Goal: Ask a question: Seek information or help from site administrators or community

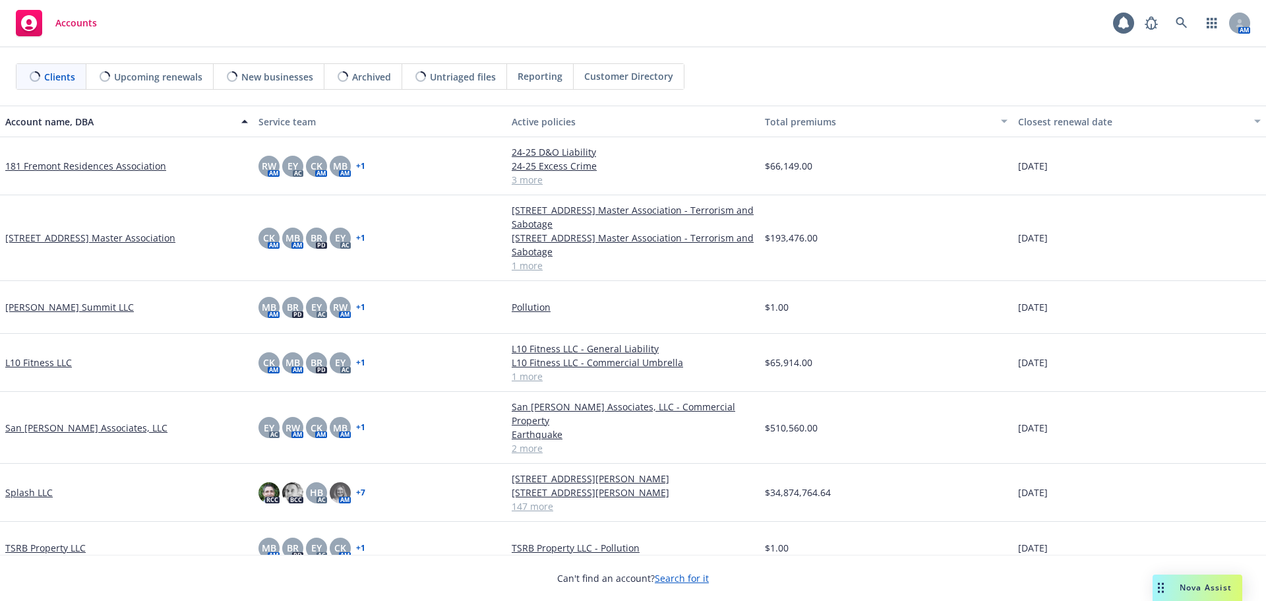
drag, startPoint x: 1181, startPoint y: 586, endPoint x: 1014, endPoint y: 449, distance: 216.1
click at [1181, 585] on span "Nova Assist" at bounding box center [1206, 587] width 52 height 11
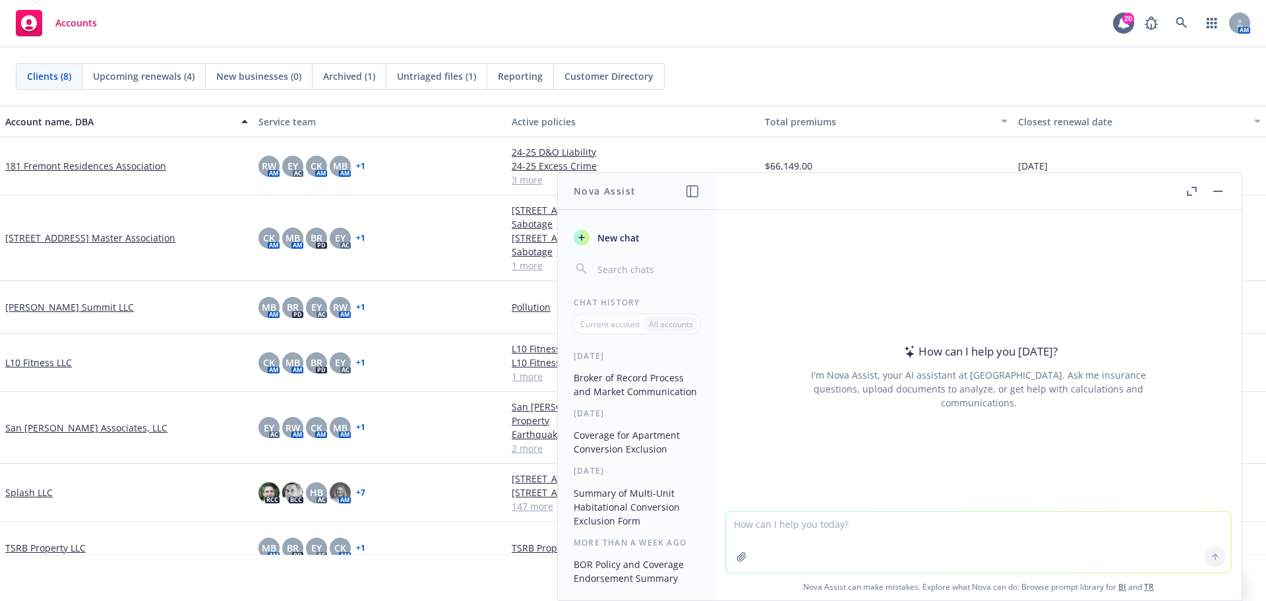
click at [1194, 190] on icon "button" at bounding box center [1192, 191] width 10 height 9
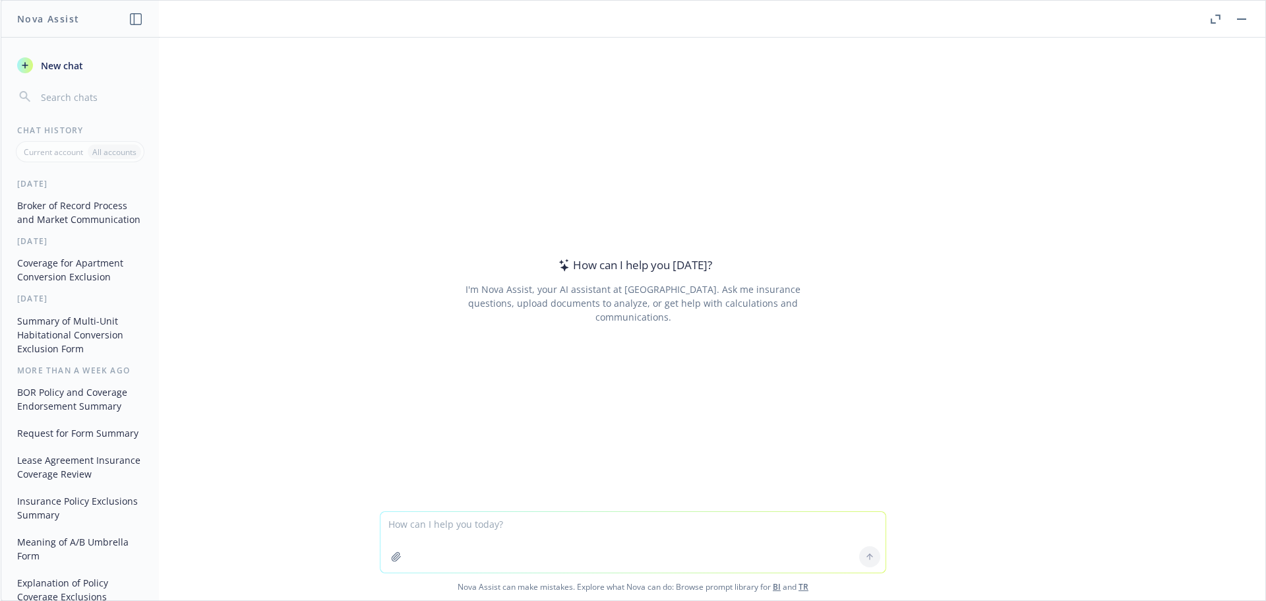
click at [476, 528] on textarea at bounding box center [633, 542] width 505 height 61
paste textarea "layer trapped position"
type textarea "what does layer trapped position mean? is it the same as an inverted tower?"
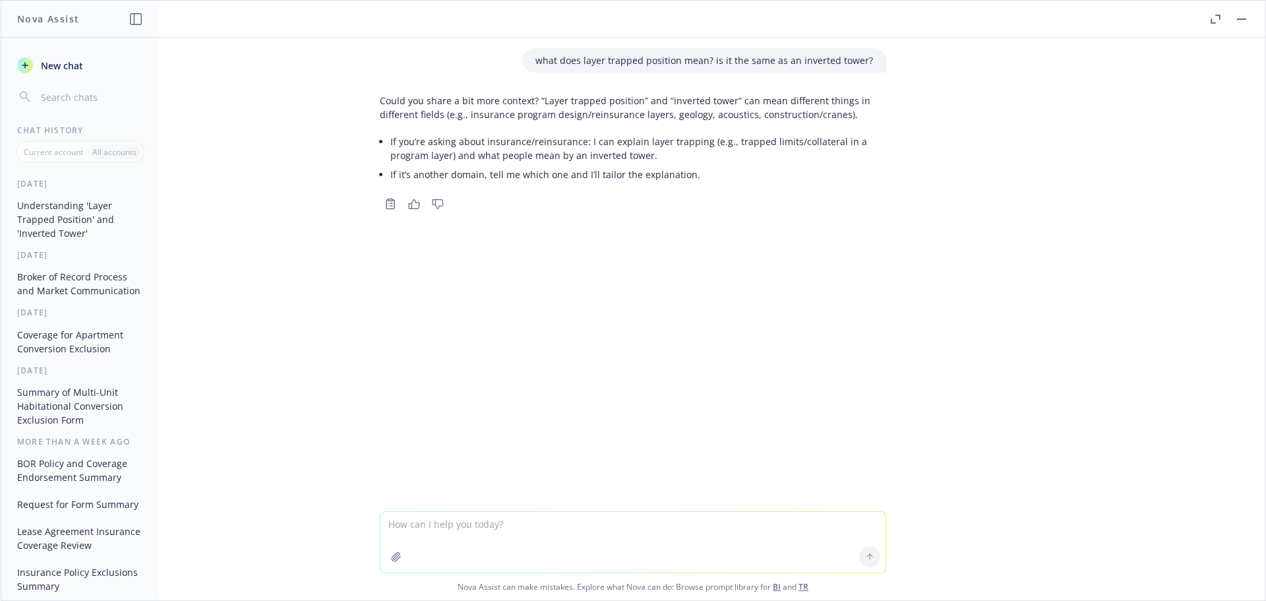
click at [950, 281] on div "what does layer trapped position mean? is it the same as an inverted tower? Cou…" at bounding box center [633, 275] width 1265 height 474
click at [469, 529] on textarea at bounding box center [633, 542] width 505 height 61
type textarea "on an umbrella excess tower"
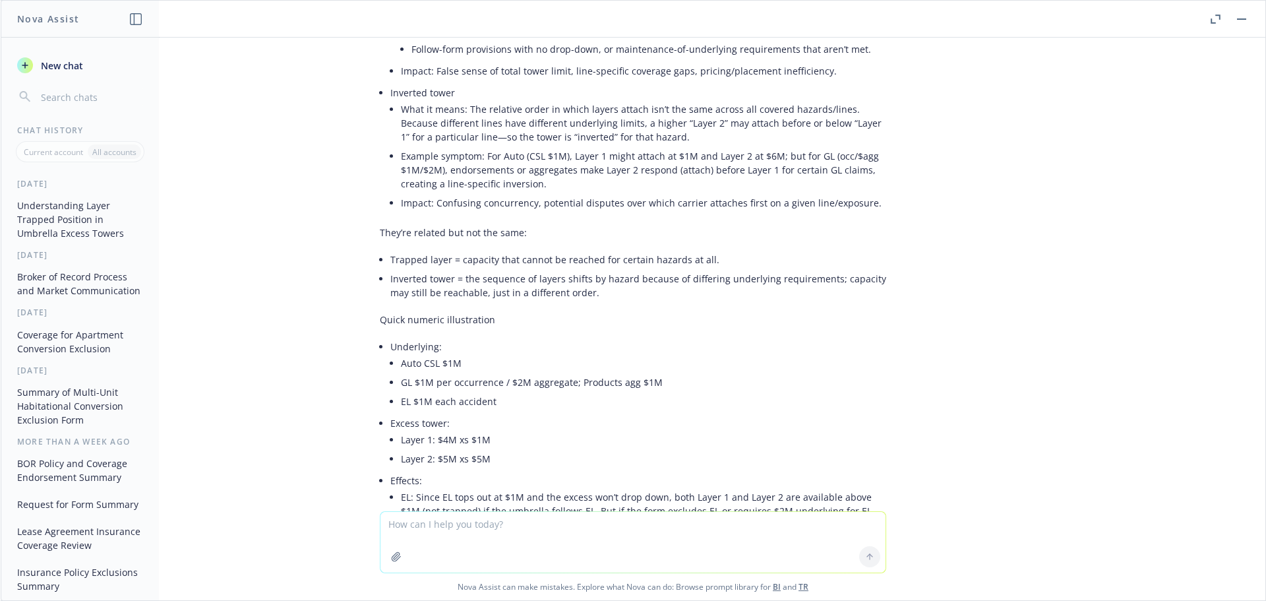
scroll to position [193, 0]
